Goal: Task Accomplishment & Management: Manage account settings

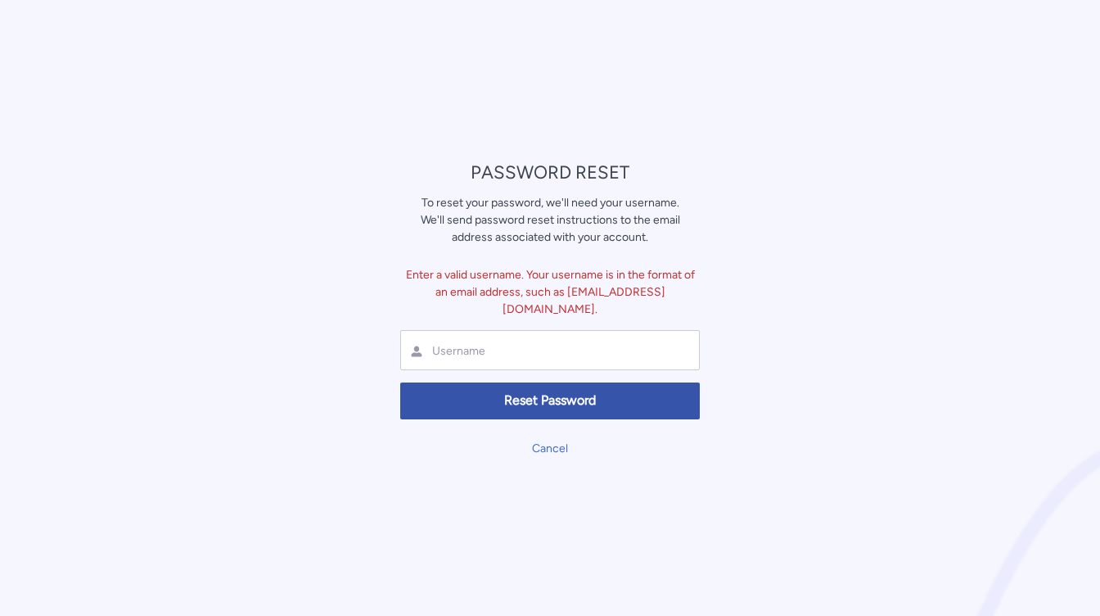
type input "anthony.love@entrust.com"
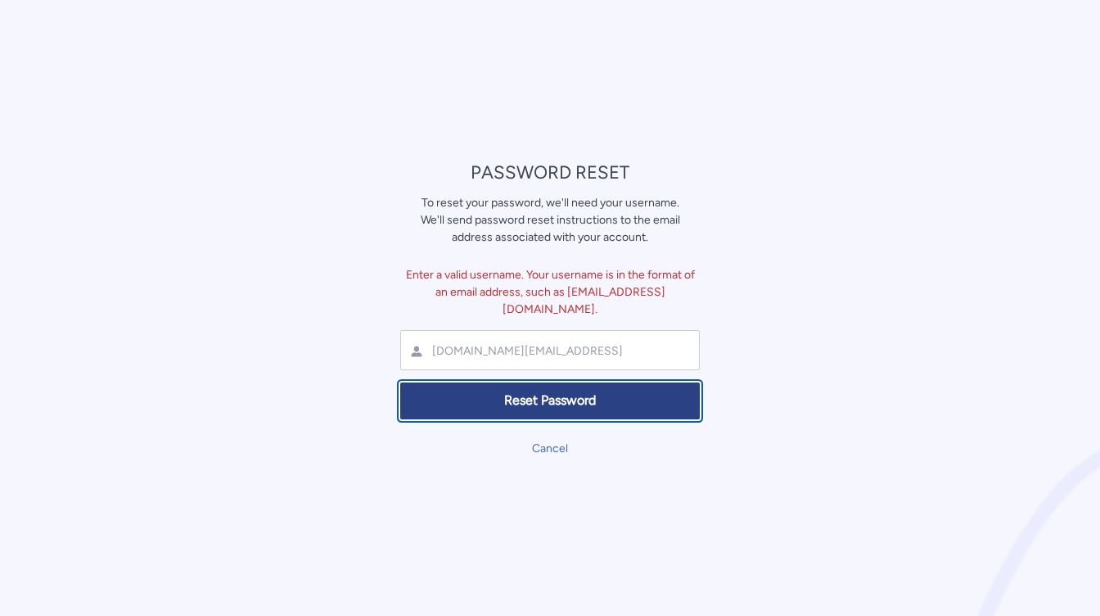
click at [544, 399] on span "Reset Password" at bounding box center [550, 400] width 278 height 19
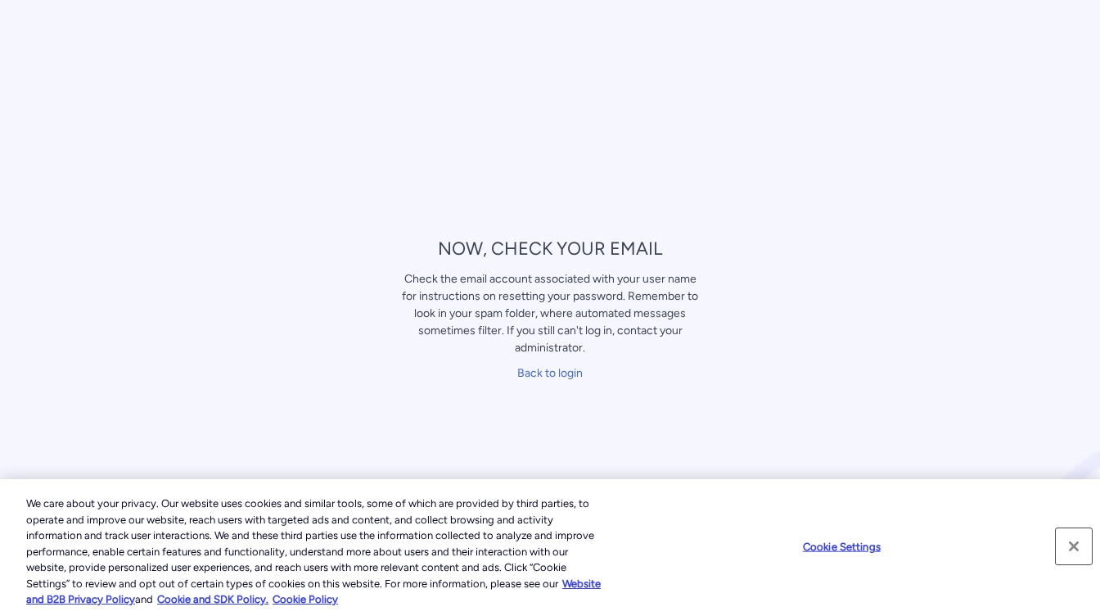
click at [1073, 544] on button "Close" at bounding box center [1074, 546] width 36 height 36
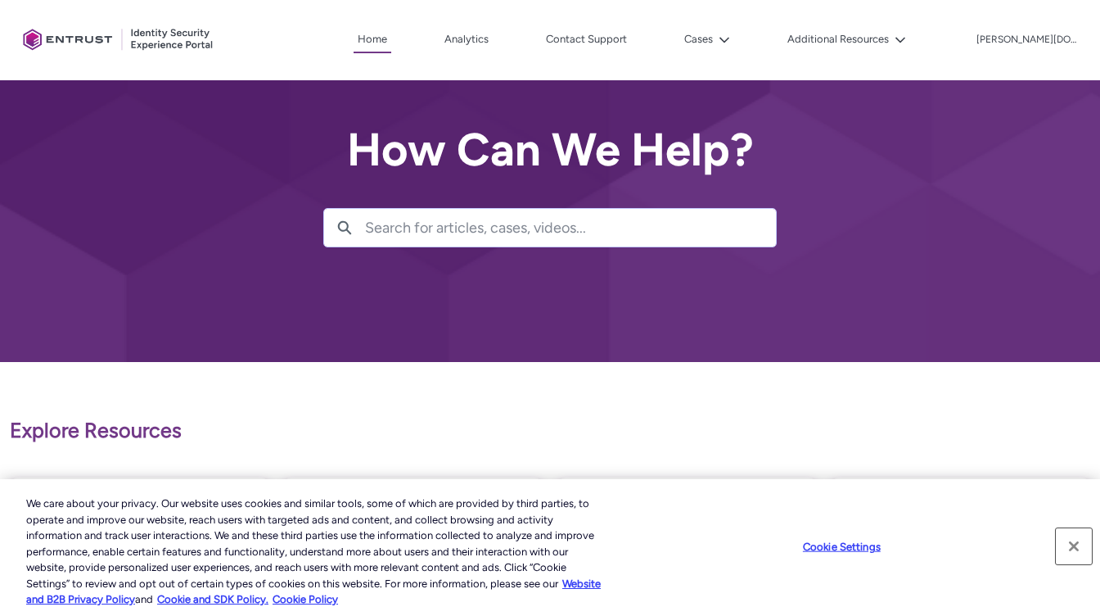
click at [1076, 548] on button "Close" at bounding box center [1074, 546] width 36 height 36
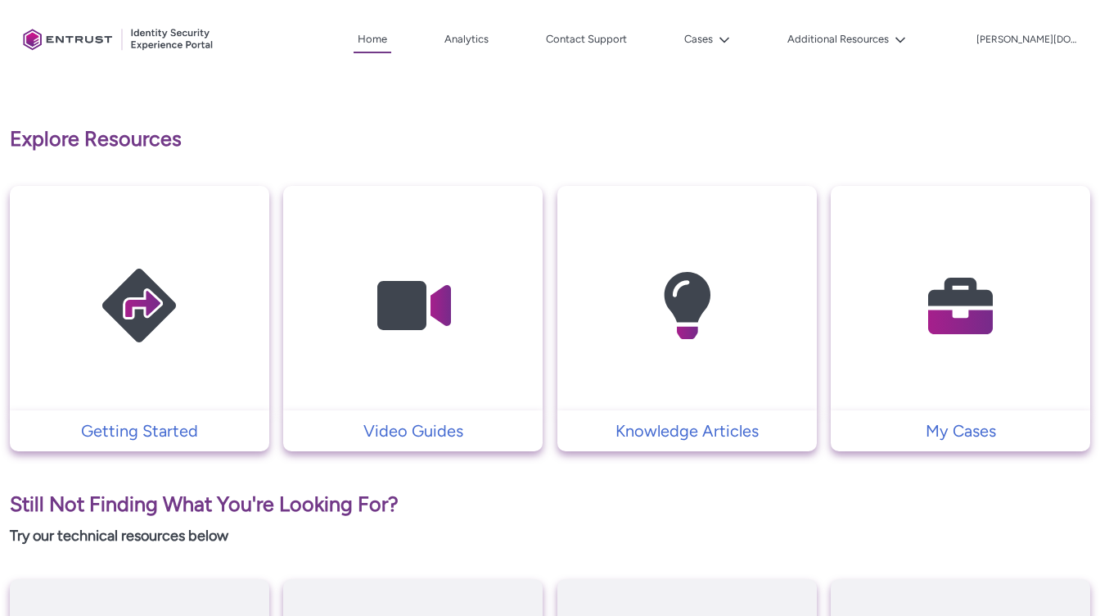
scroll to position [295, 0]
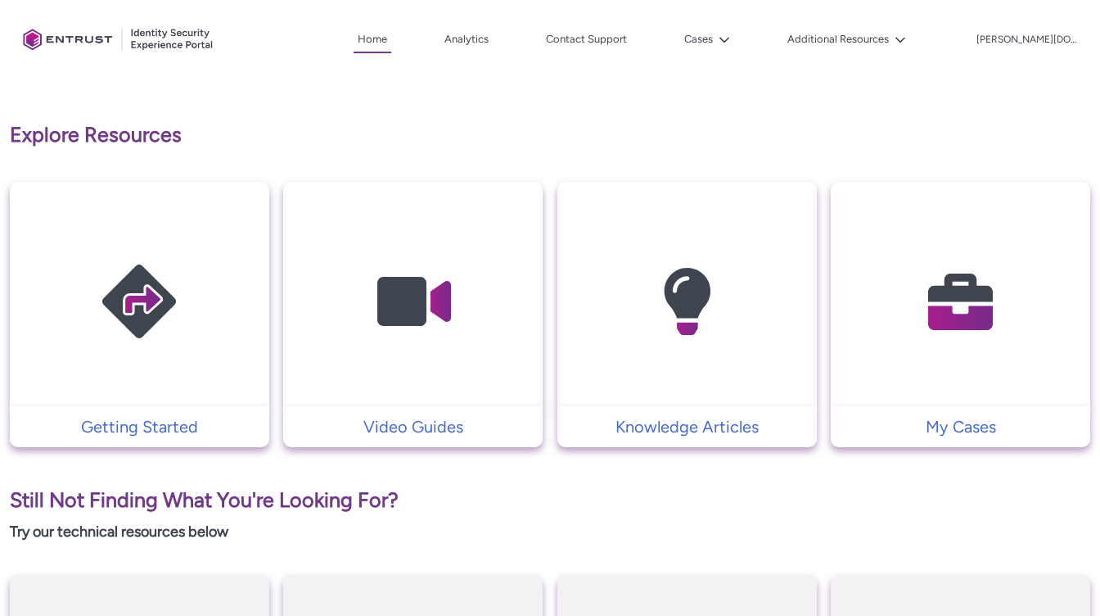
click at [972, 297] on img at bounding box center [961, 302] width 156 height 176
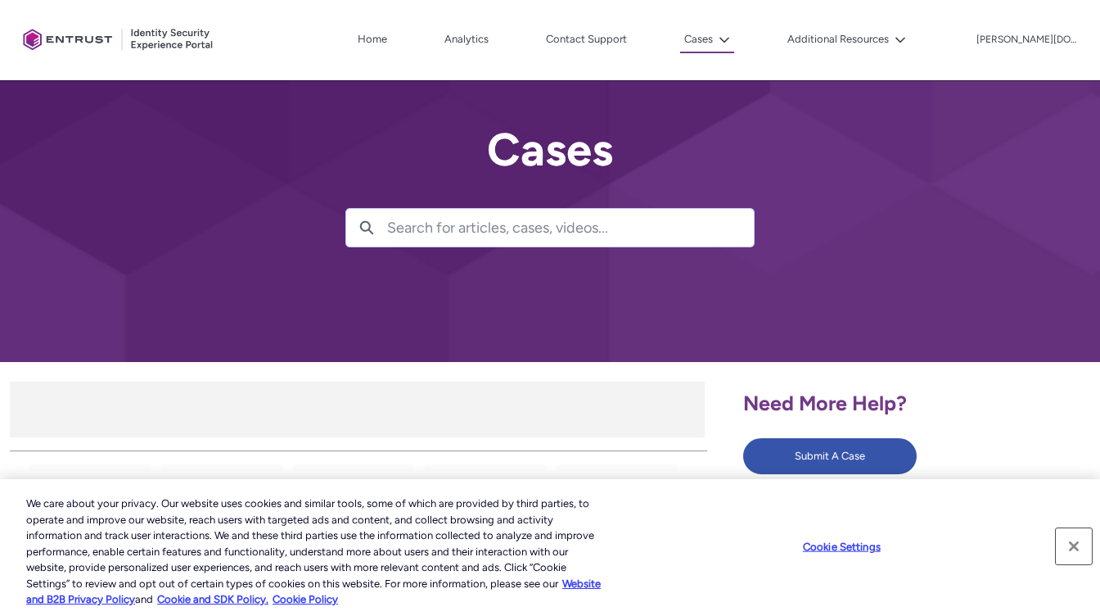
click at [1076, 546] on button "Close" at bounding box center [1074, 546] width 36 height 36
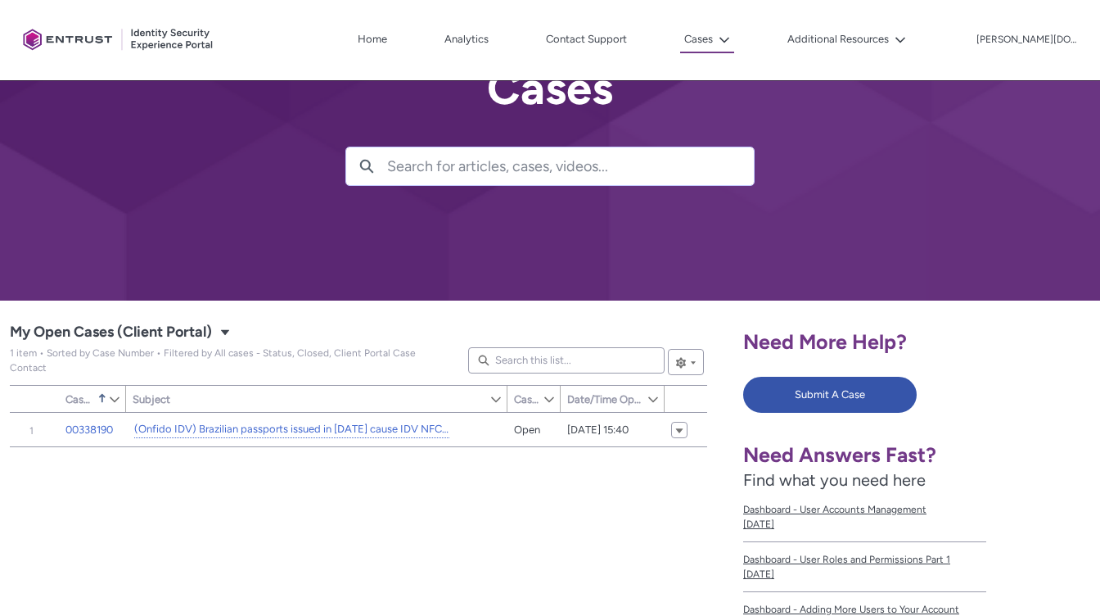
scroll to position [74, 0]
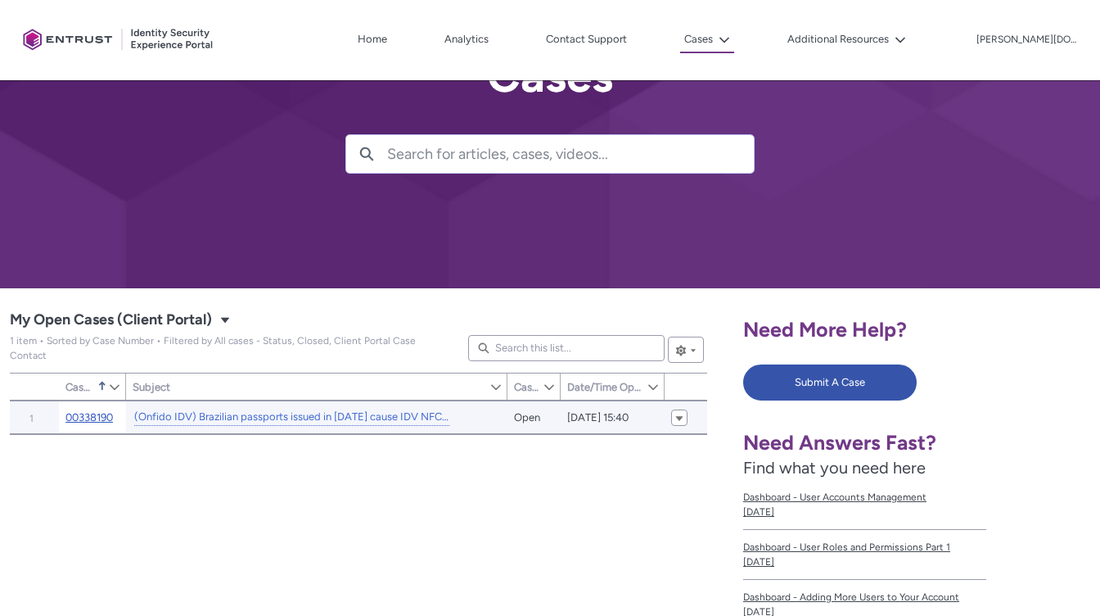
click at [93, 413] on link "00338190" at bounding box center [88, 417] width 47 height 16
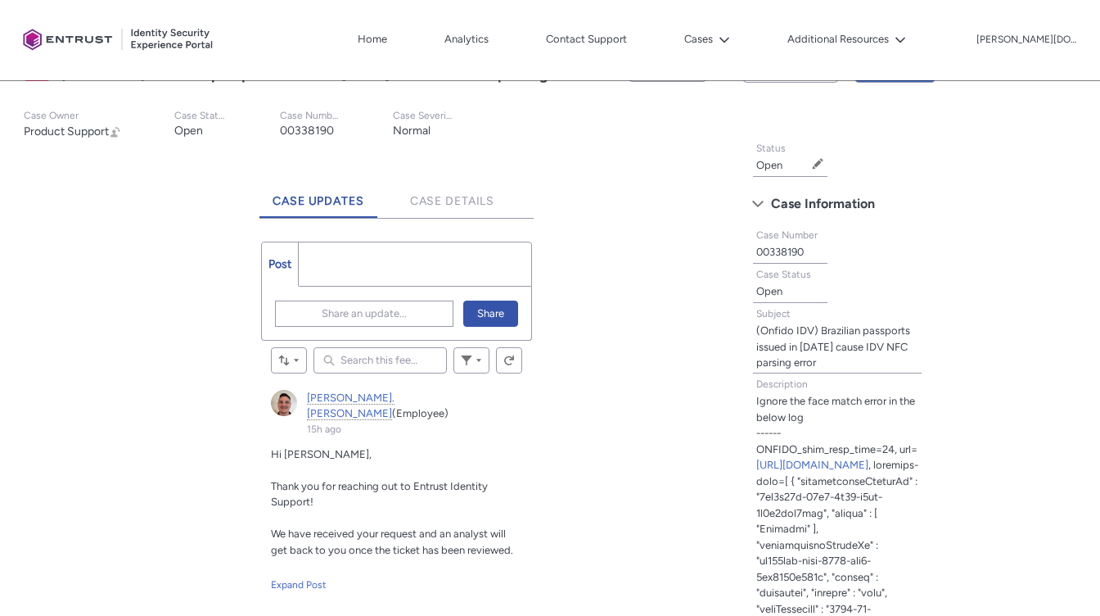
scroll to position [330, 0]
